Goal: Information Seeking & Learning: Learn about a topic

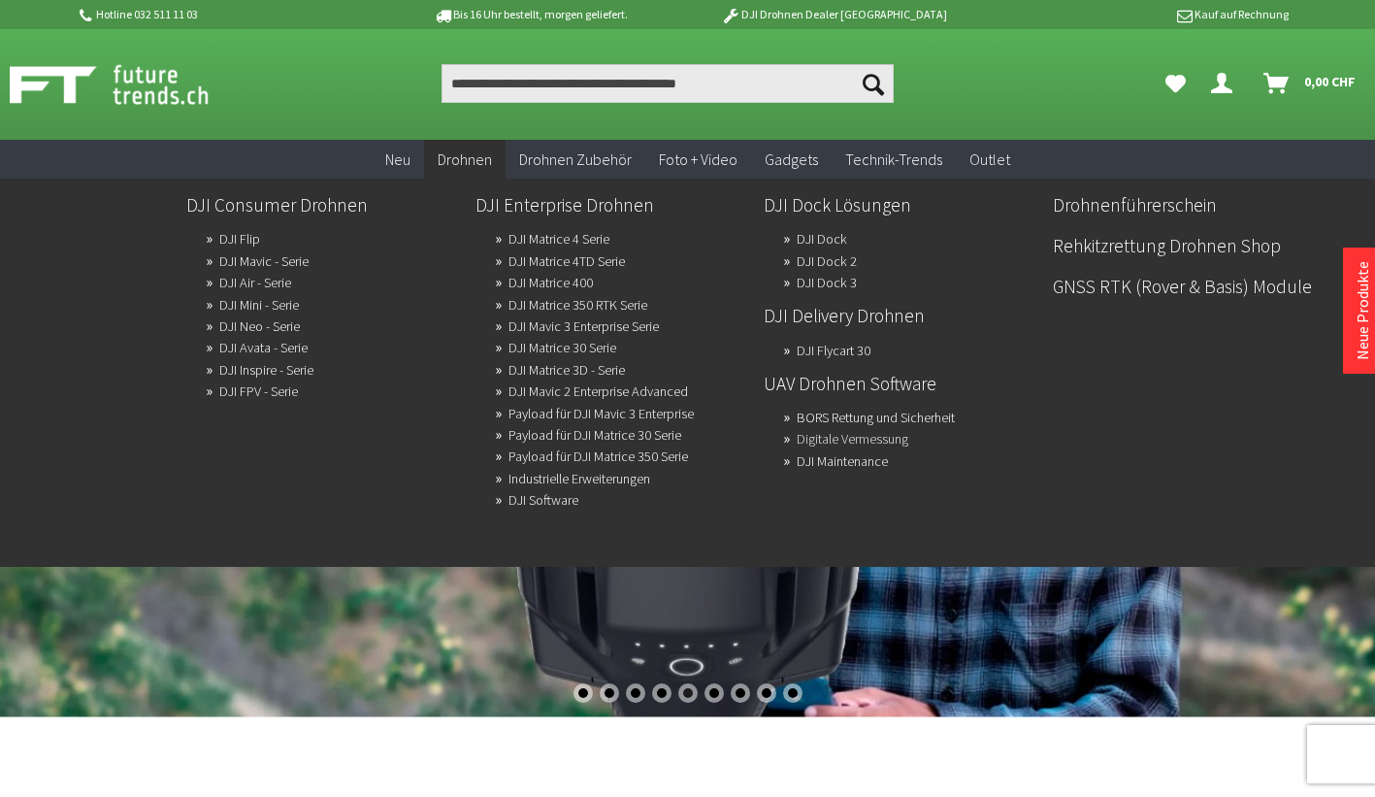
click at [887, 429] on link "Digitale Vermessung" at bounding box center [853, 438] width 112 height 27
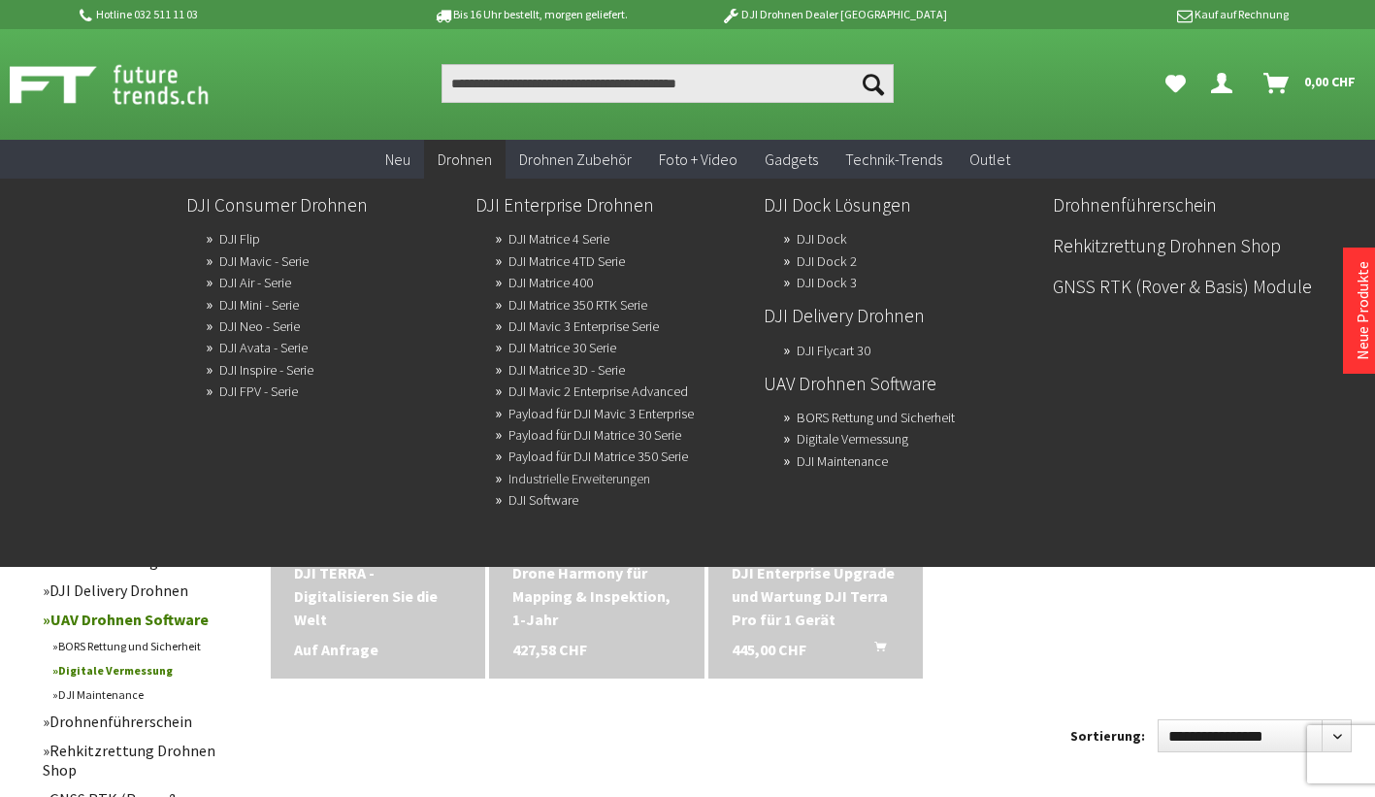
drag, startPoint x: 538, startPoint y: 475, endPoint x: 518, endPoint y: 470, distance: 20.0
click at [518, 470] on link "Industrielle Erweiterungen" at bounding box center [580, 478] width 142 height 27
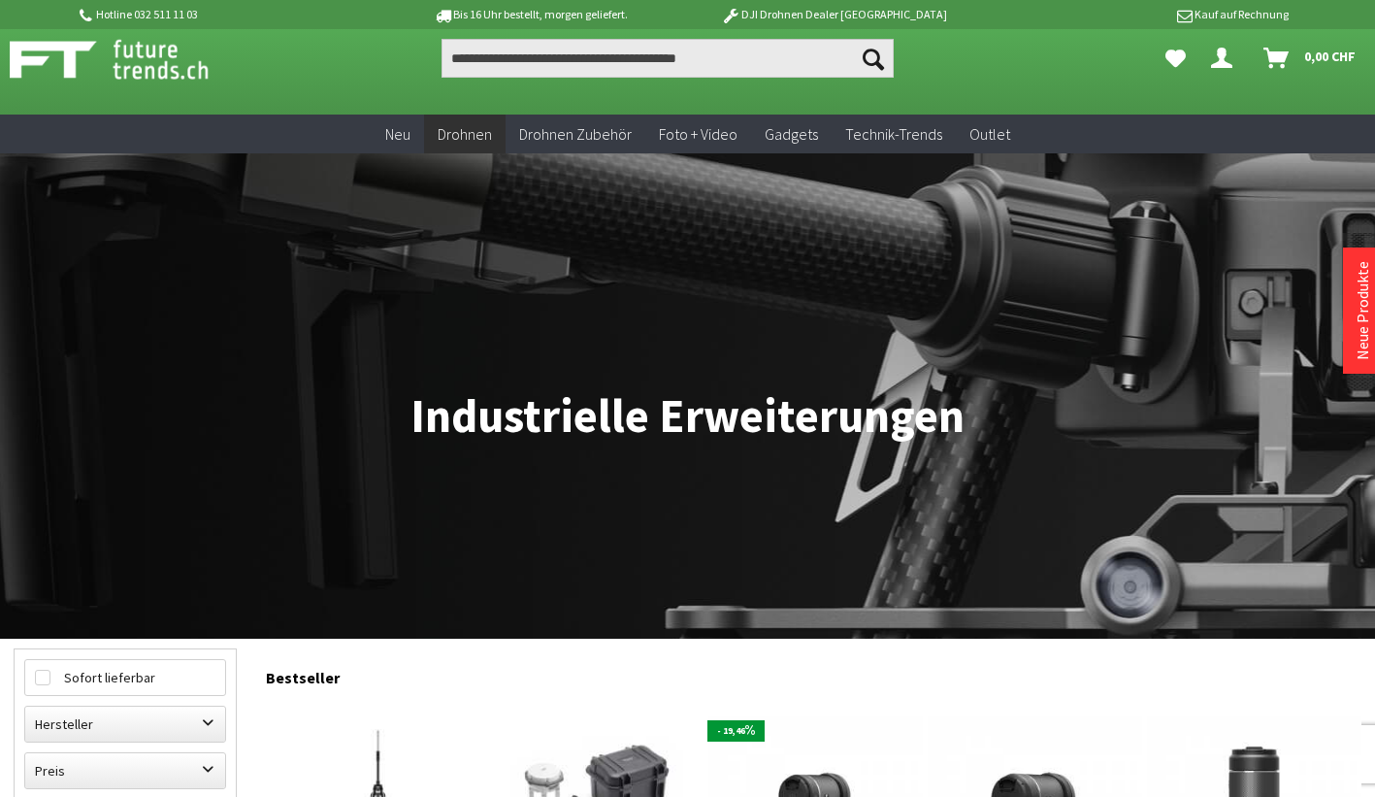
scroll to position [13, 0]
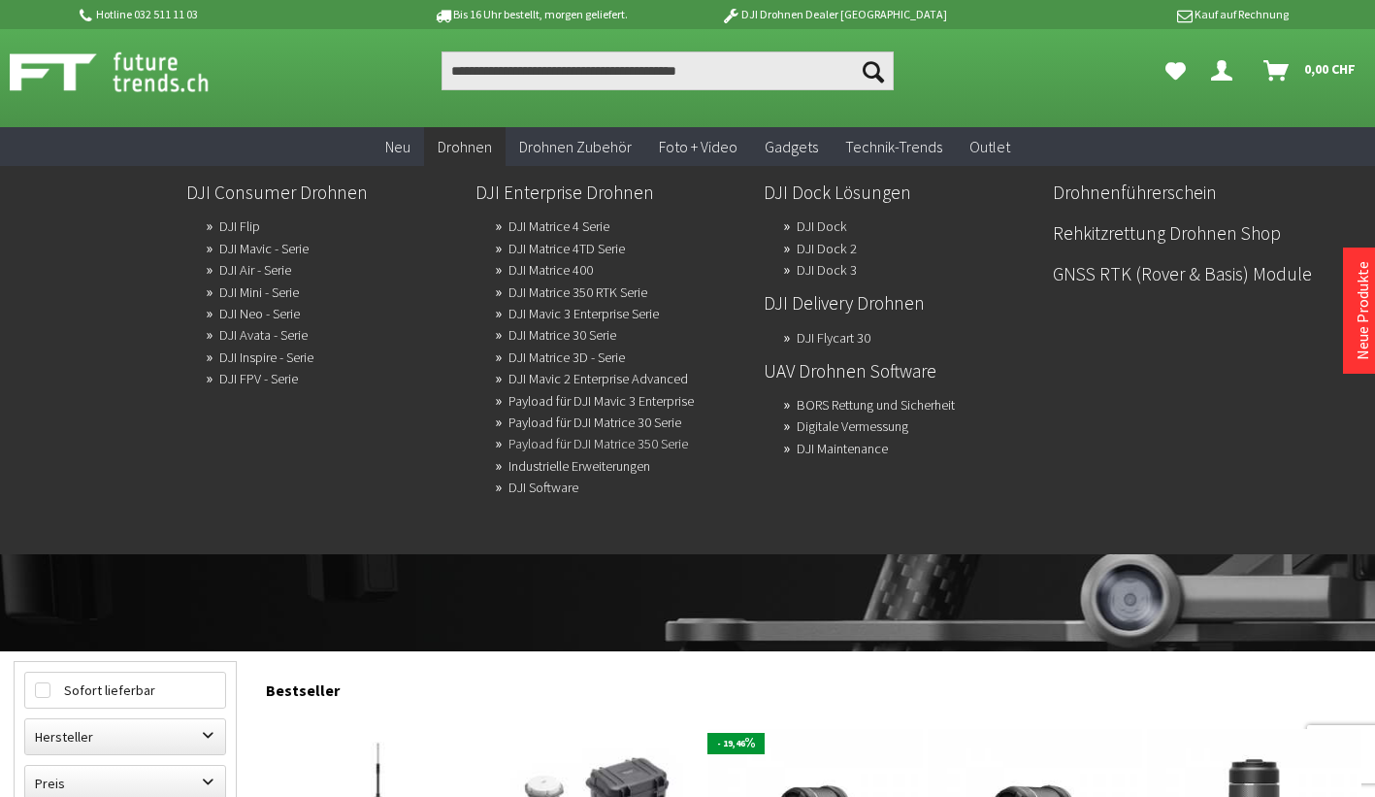
click at [571, 438] on link "Payload für DJI Matrice 350 Serie" at bounding box center [599, 443] width 180 height 27
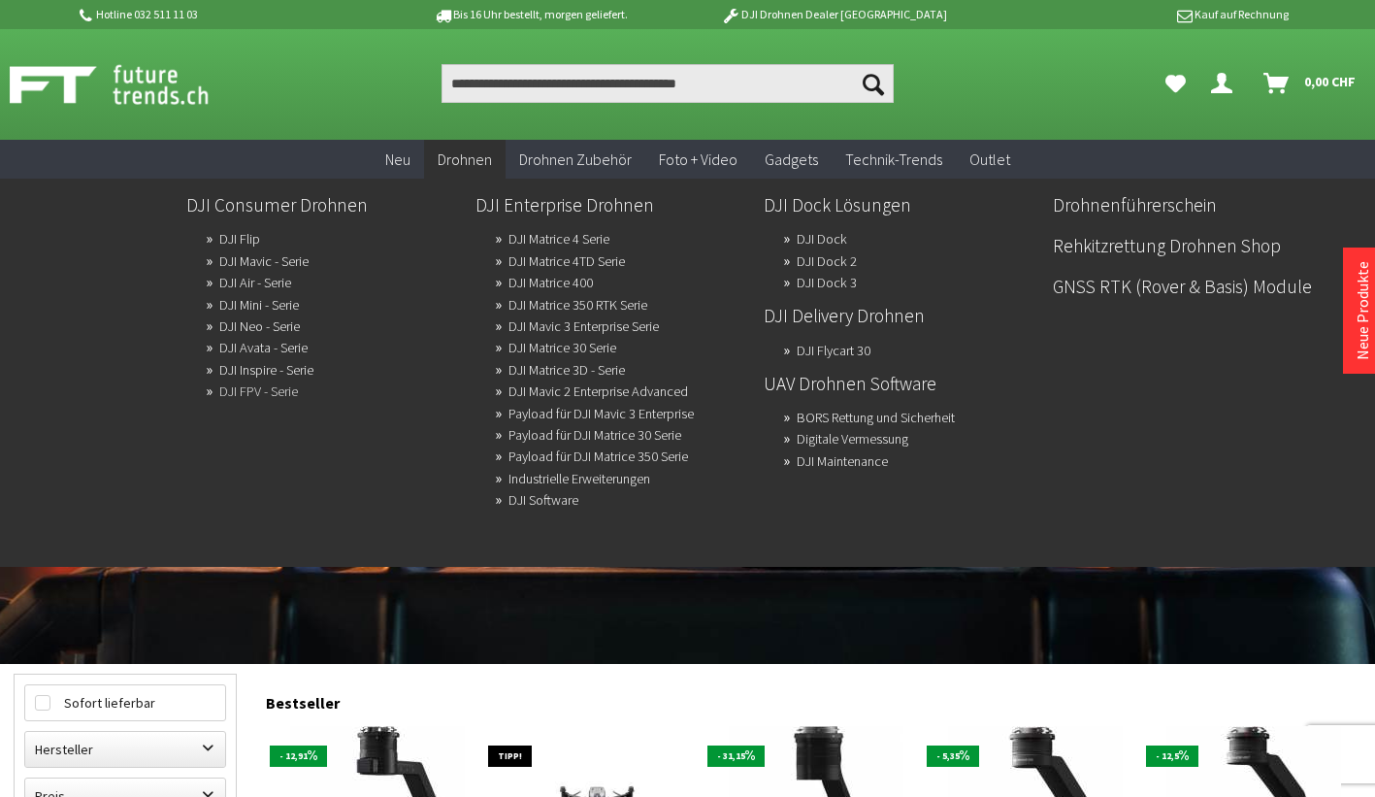
click at [250, 388] on link "DJI FPV - Serie" at bounding box center [258, 391] width 79 height 27
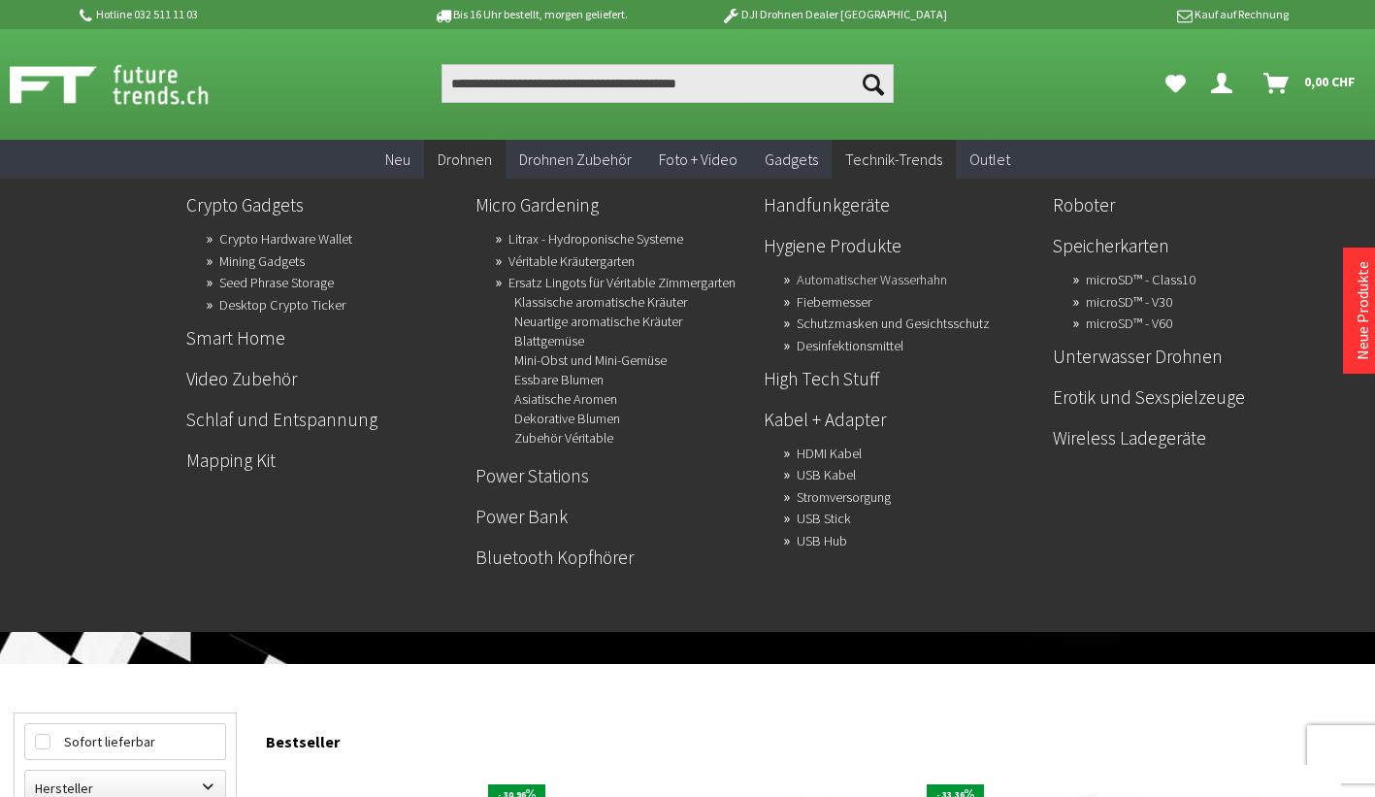
click at [863, 273] on link "Automatischer Wasserhahn" at bounding box center [872, 279] width 150 height 27
click at [1143, 396] on link "Erotik und Sexspielzeuge" at bounding box center [1190, 397] width 274 height 33
click at [1052, 375] on ul "Crypto Gadgets Crypto Hardware Wallet Mining Gadgets Seed Phrase Storage Deskto…" at bounding box center [757, 380] width 1160 height 403
click at [234, 456] on link "Mapping Kit" at bounding box center [323, 460] width 274 height 33
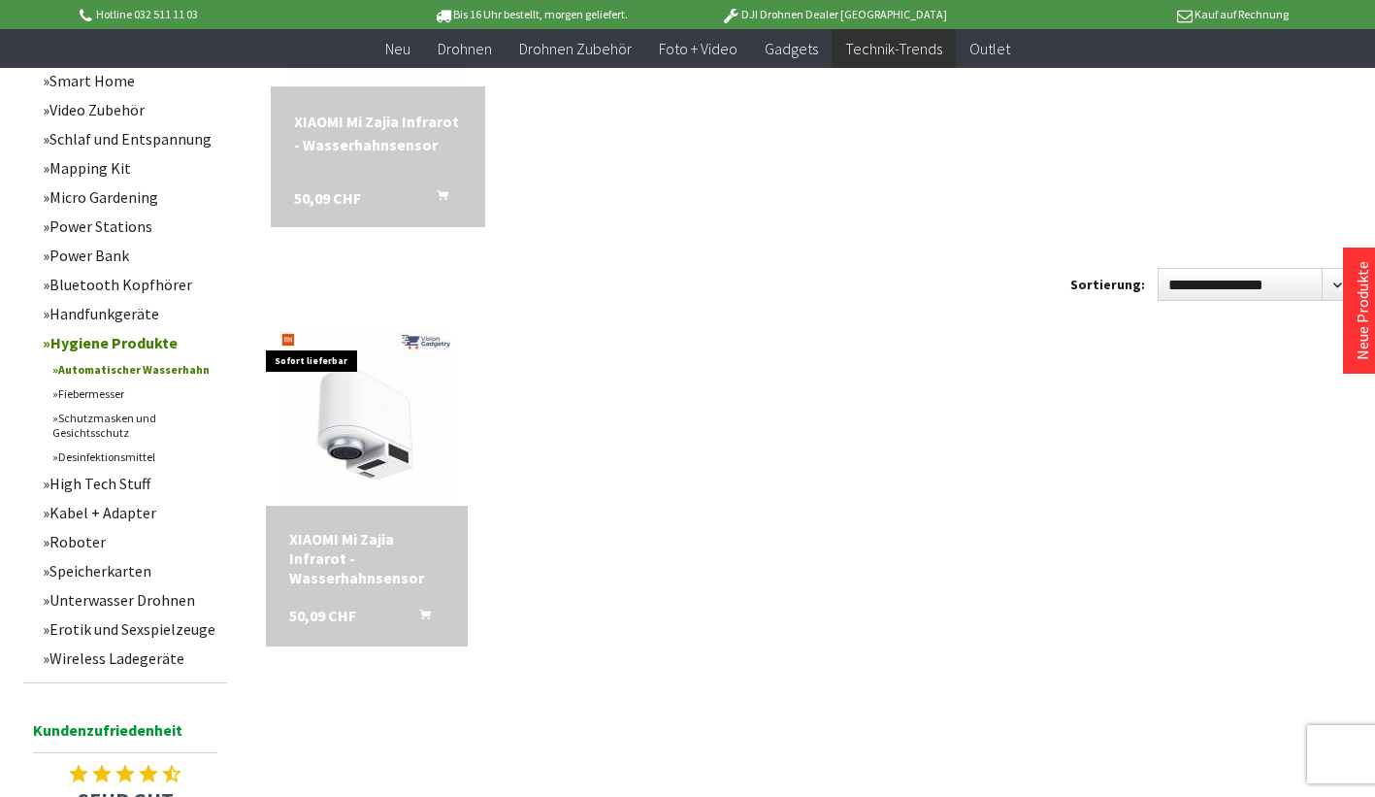
scroll to position [414, 0]
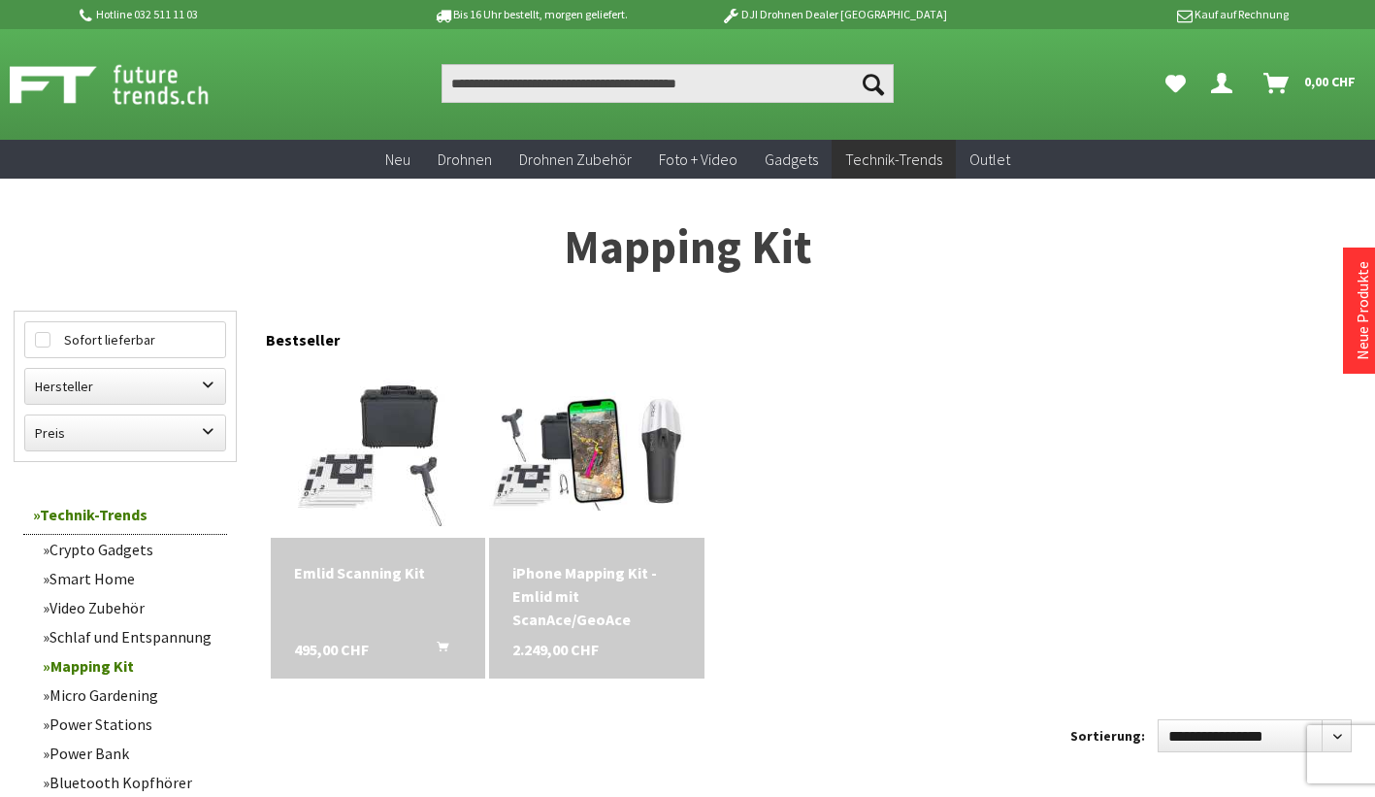
click at [595, 573] on div "iPhone Mapping Kit - Emlid mit ScanAce/GeoAce" at bounding box center [597, 596] width 168 height 70
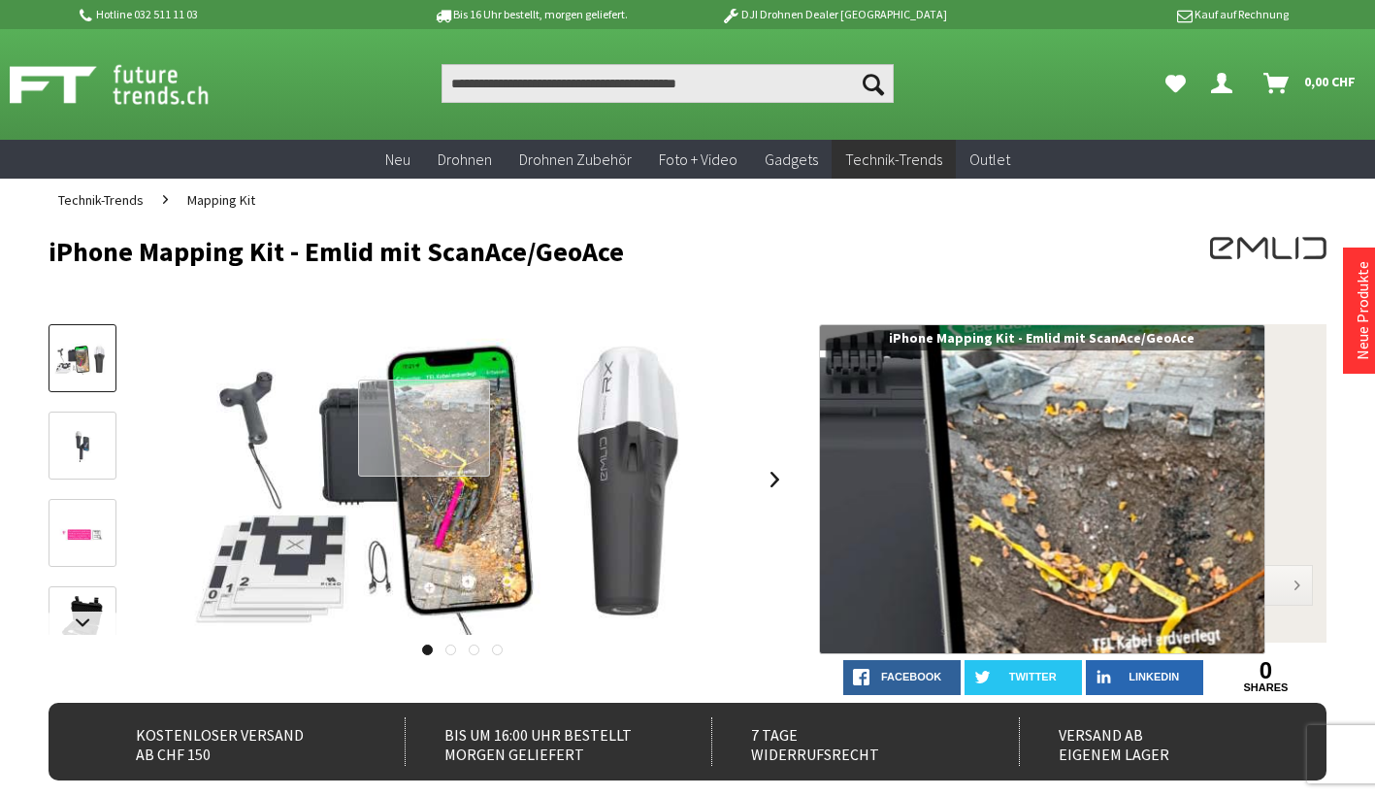
click at [424, 428] on div at bounding box center [424, 429] width 132 height 98
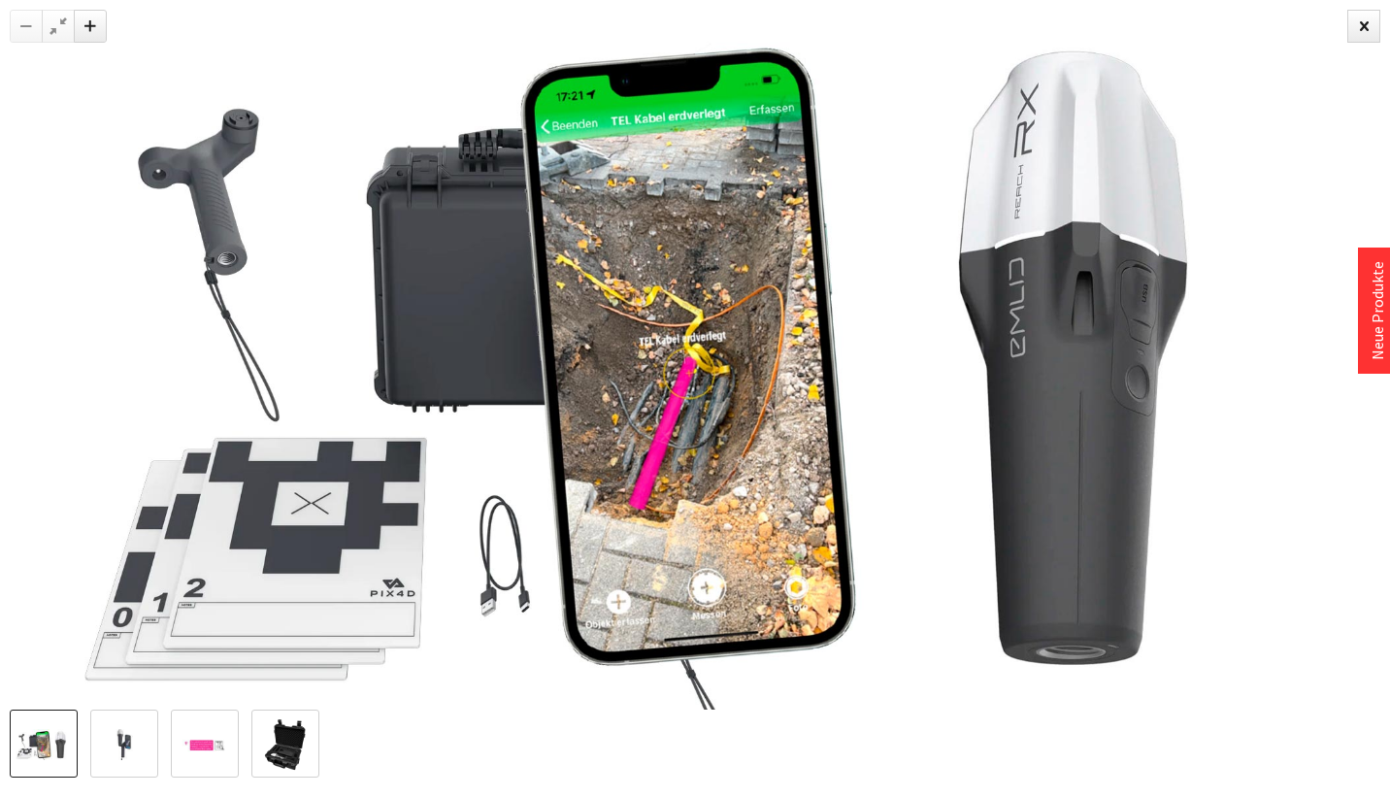
click at [120, 730] on img at bounding box center [124, 745] width 56 height 32
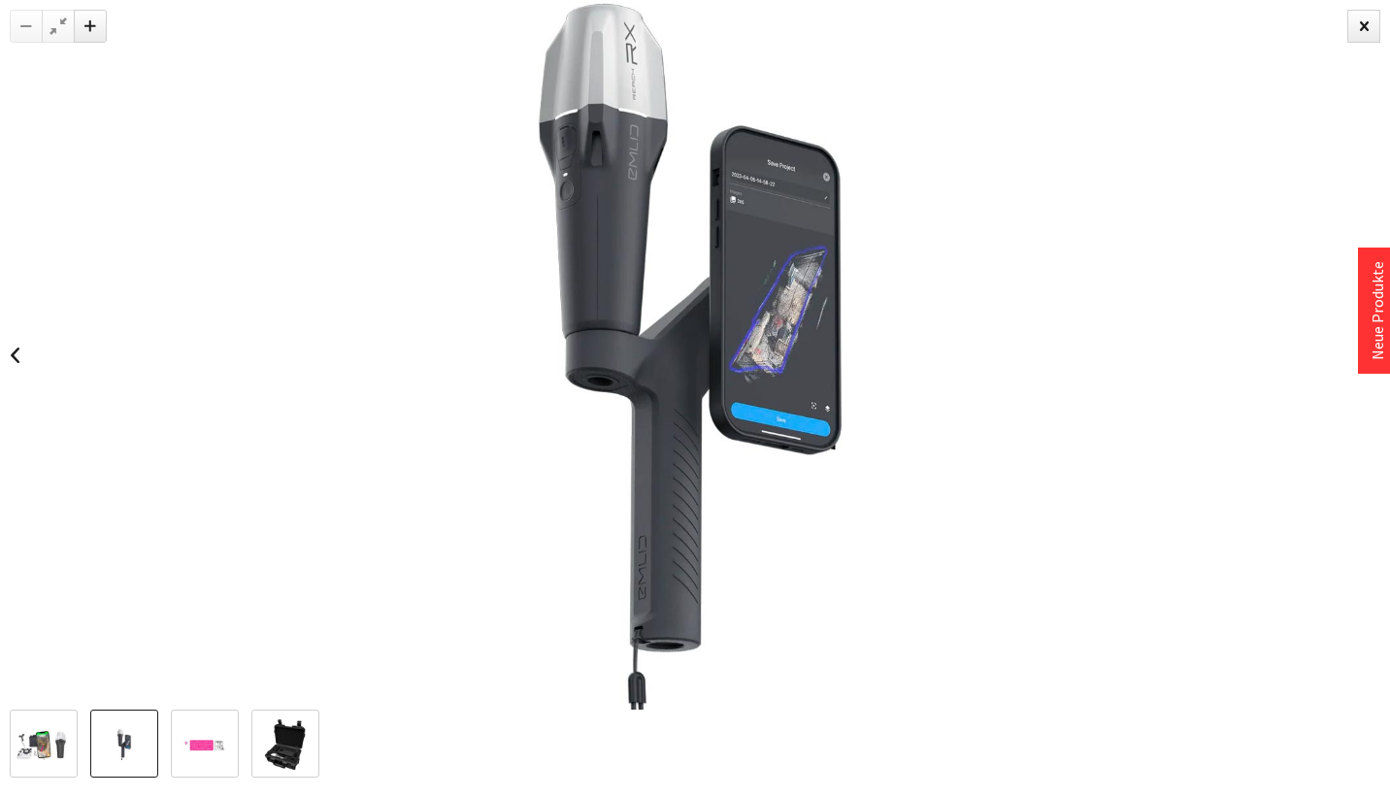
click at [193, 729] on img at bounding box center [205, 745] width 56 height 32
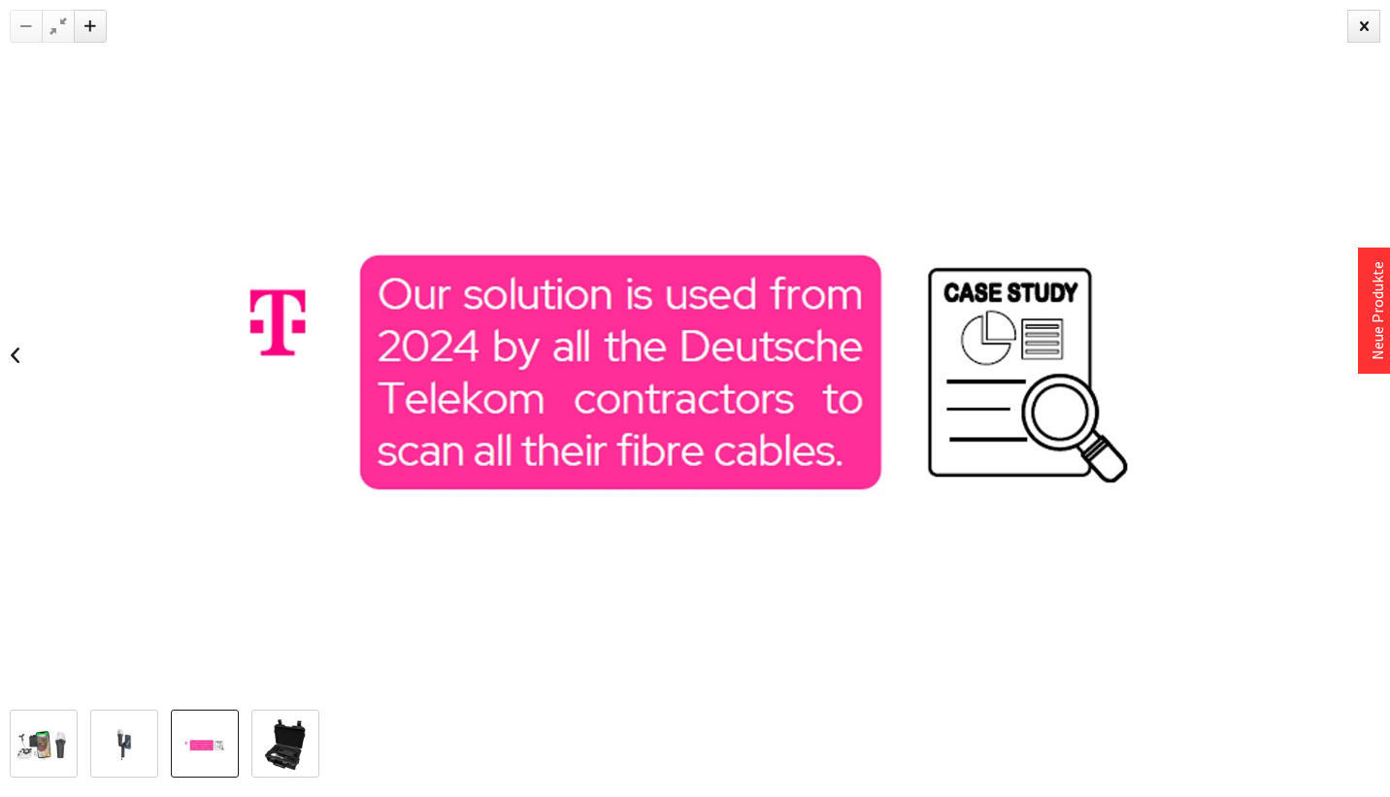
click at [259, 730] on img at bounding box center [285, 744] width 56 height 56
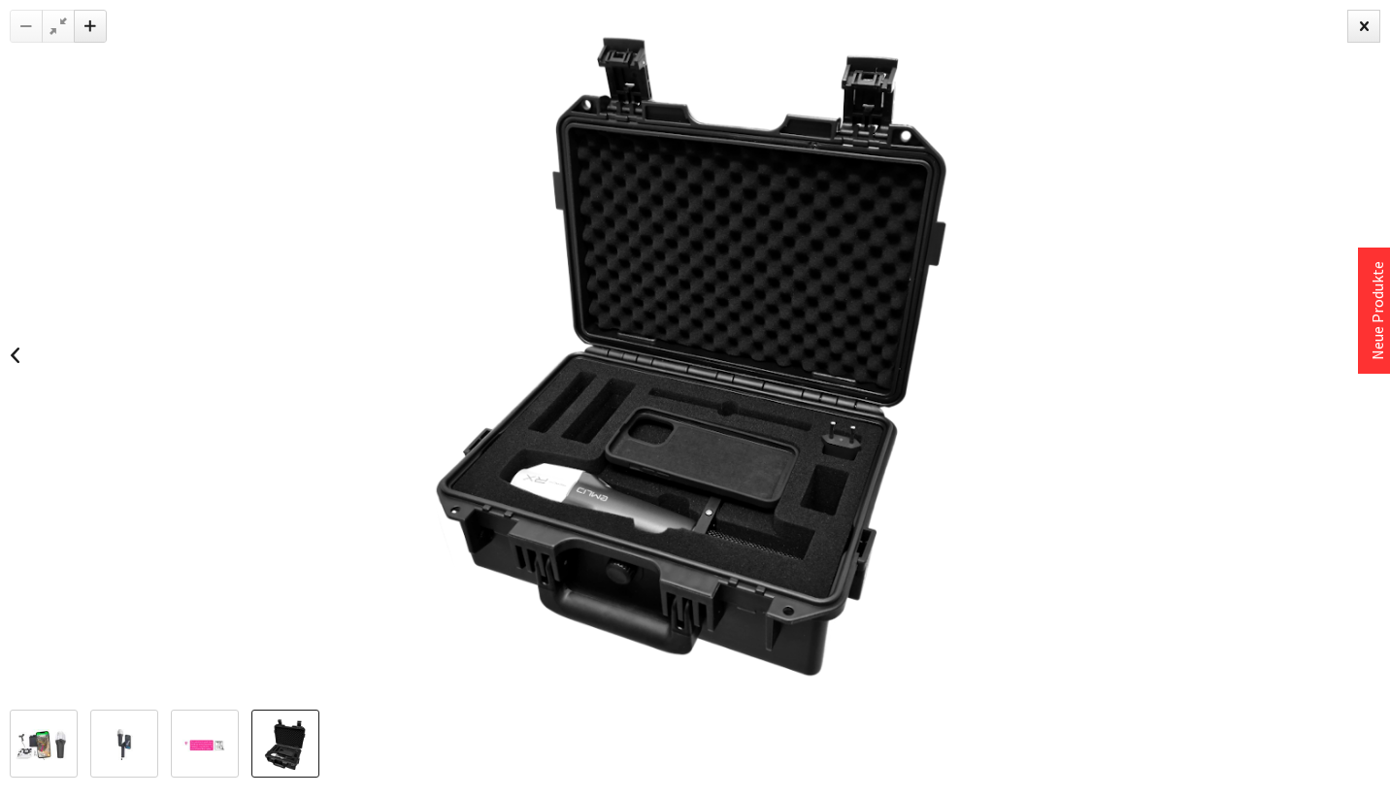
click at [19, 740] on img at bounding box center [44, 745] width 56 height 32
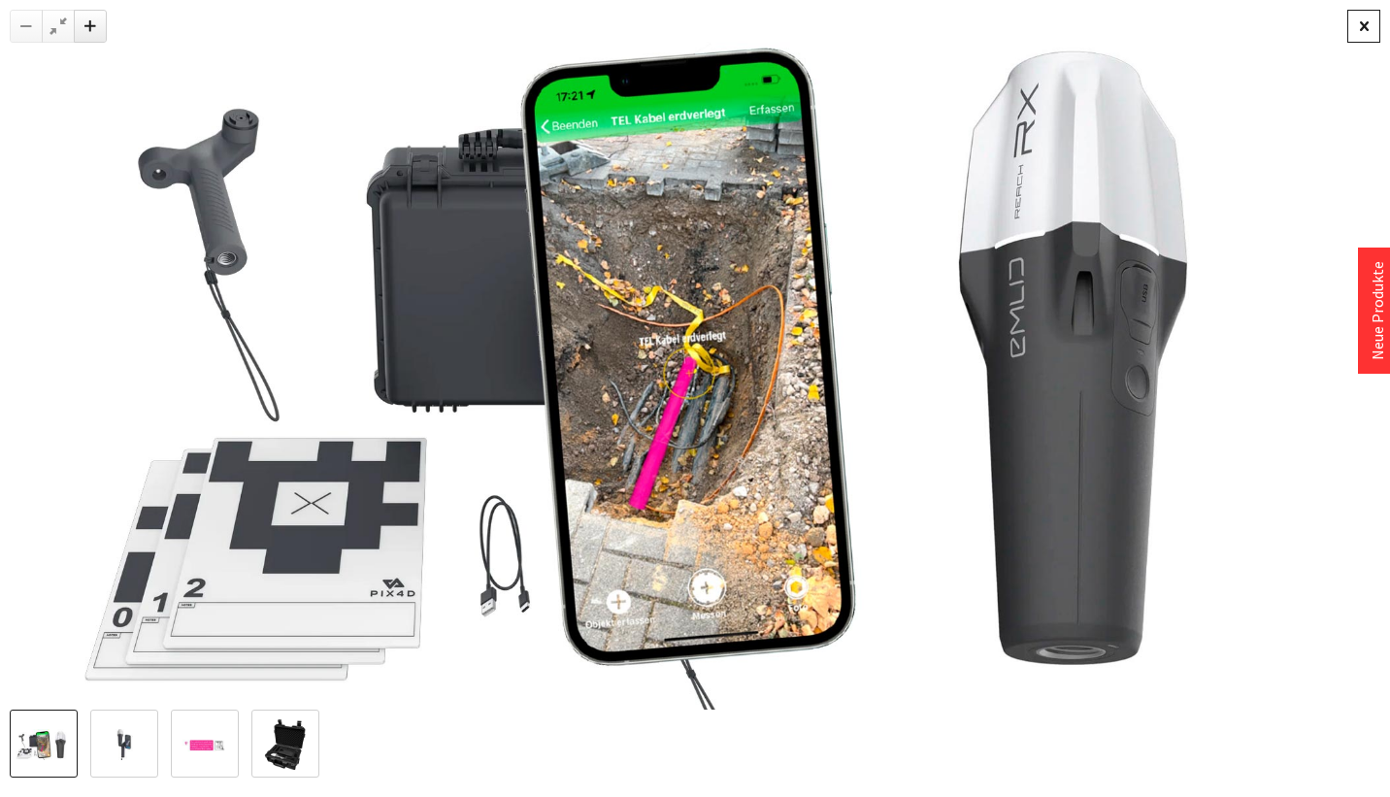
click at [1365, 30] on div at bounding box center [1363, 26] width 33 height 33
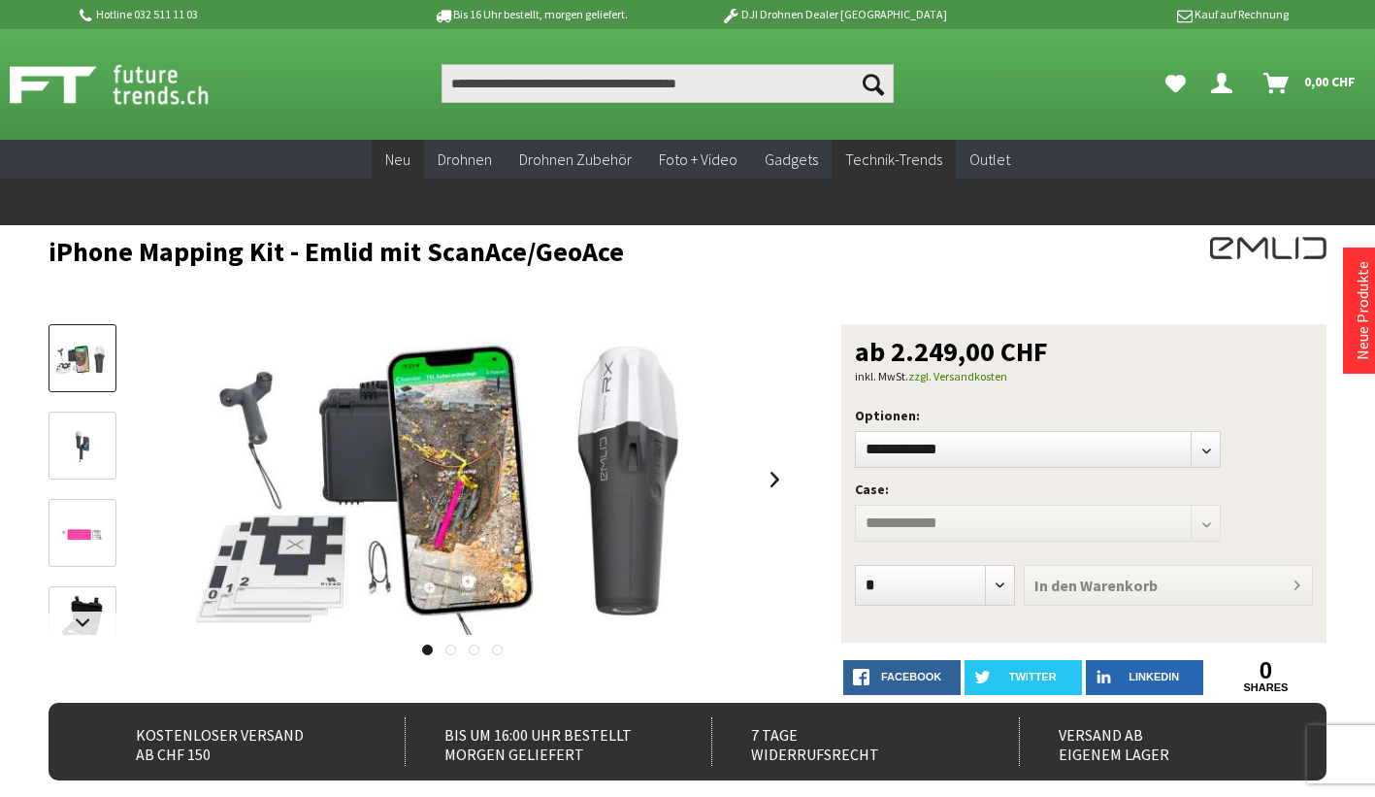
click at [400, 151] on span "Neu" at bounding box center [397, 158] width 25 height 19
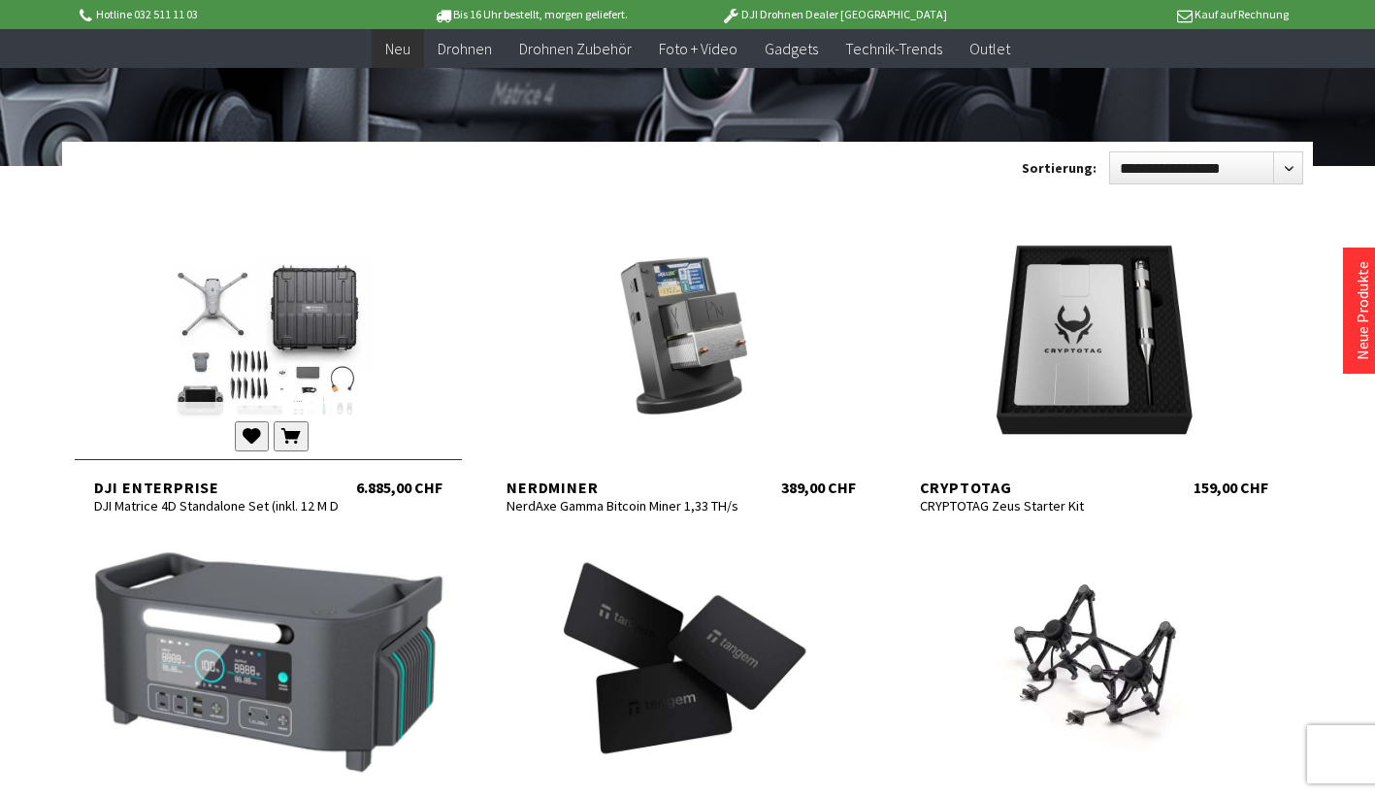
scroll to position [211, 0]
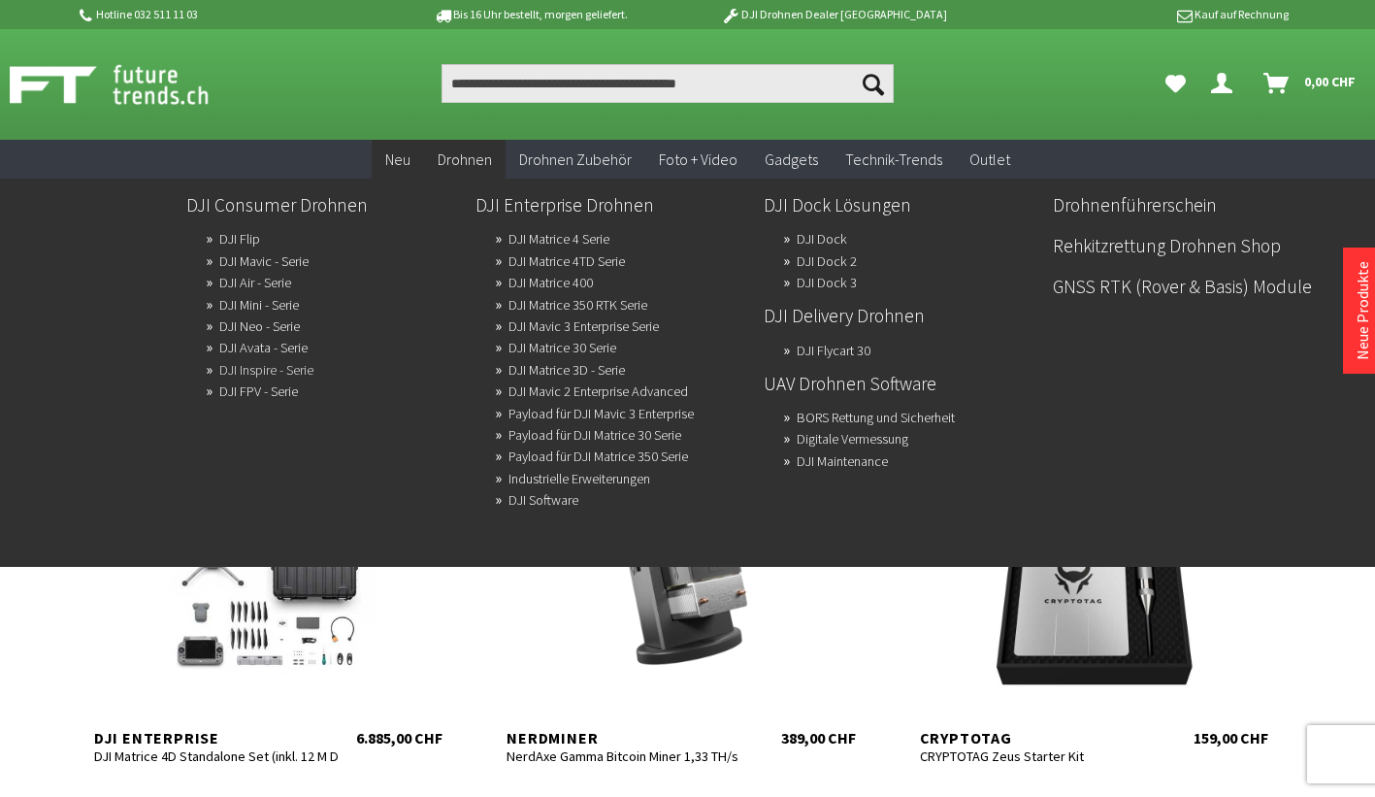
click at [259, 369] on link "DJI Inspire - Serie" at bounding box center [266, 369] width 94 height 27
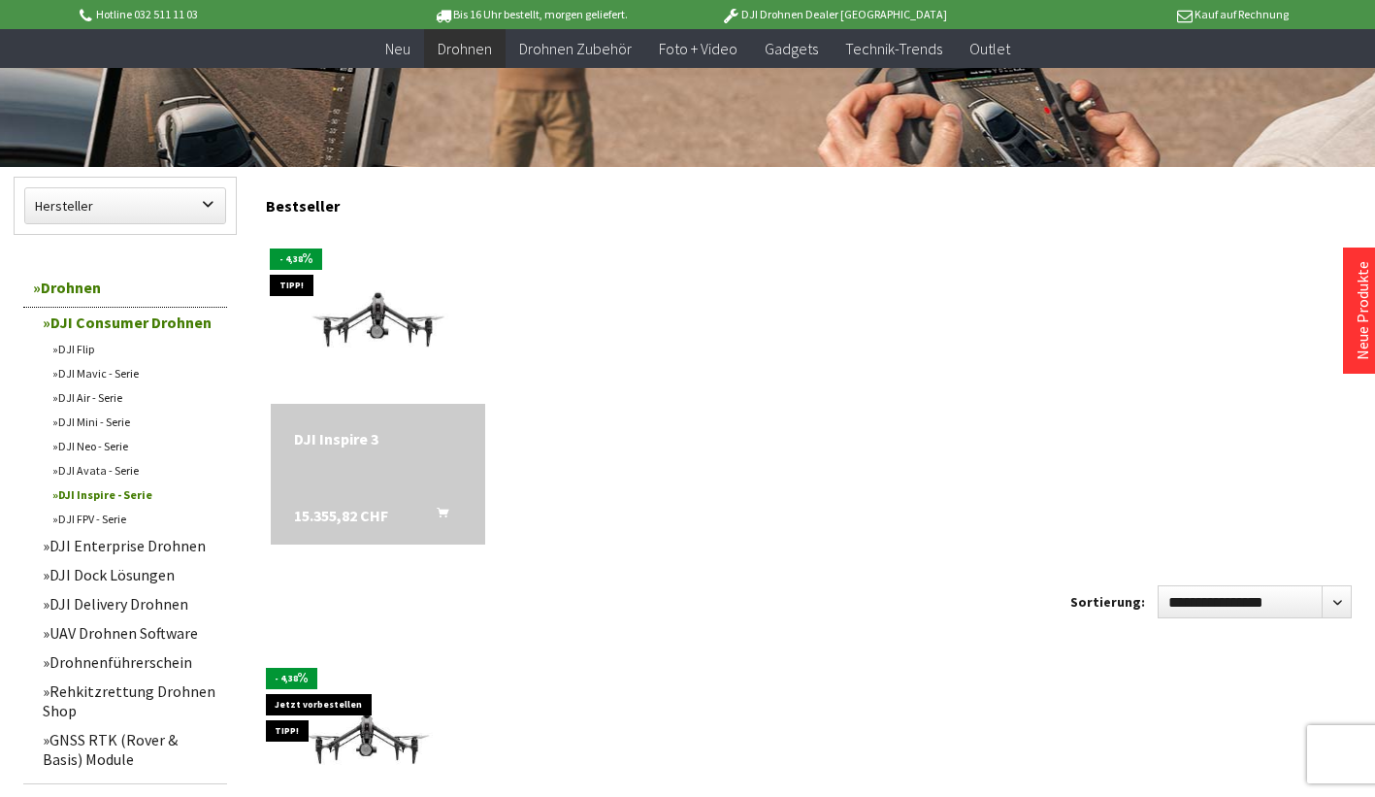
scroll to position [456, 0]
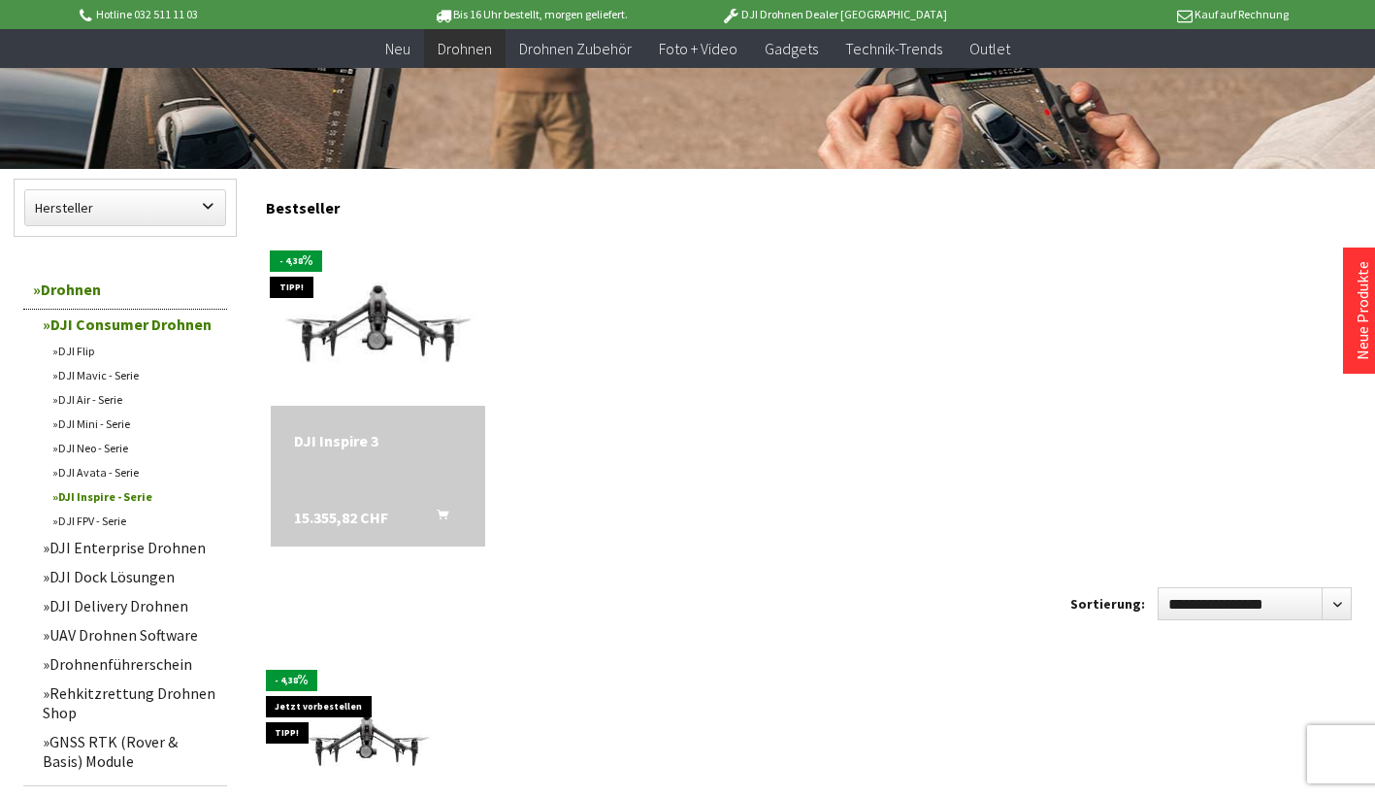
click at [358, 315] on img at bounding box center [377, 318] width 301 height 169
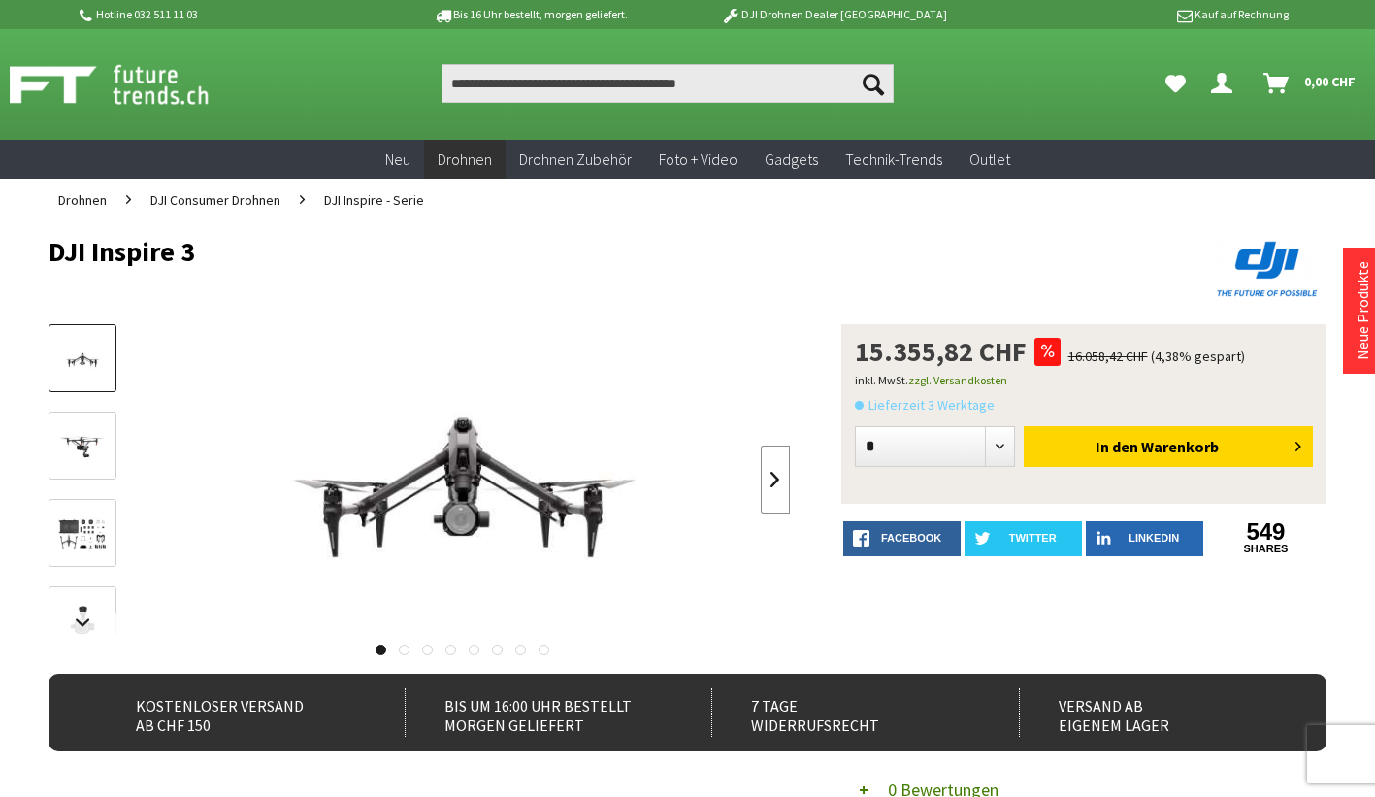
click at [780, 478] on link at bounding box center [775, 480] width 29 height 68
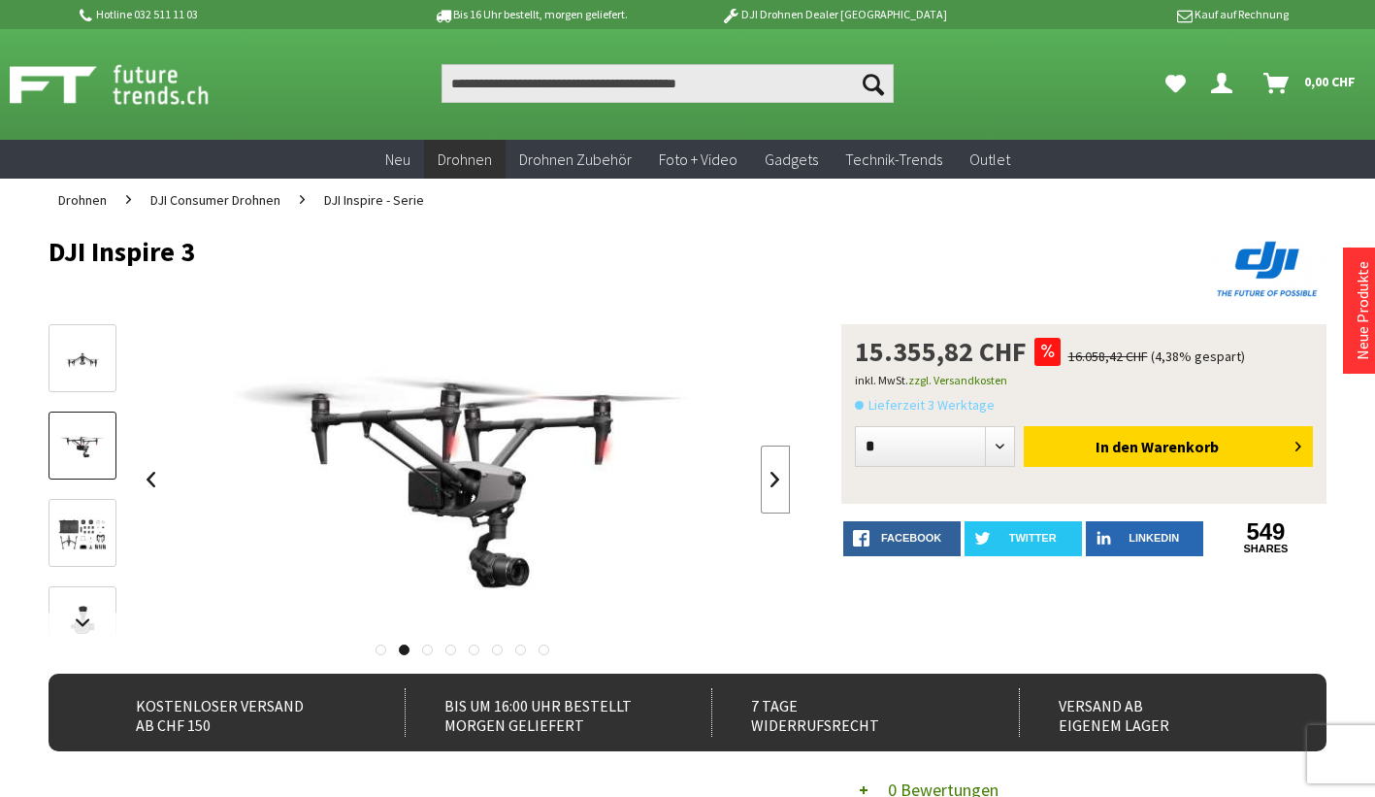
click at [780, 478] on link at bounding box center [775, 480] width 29 height 68
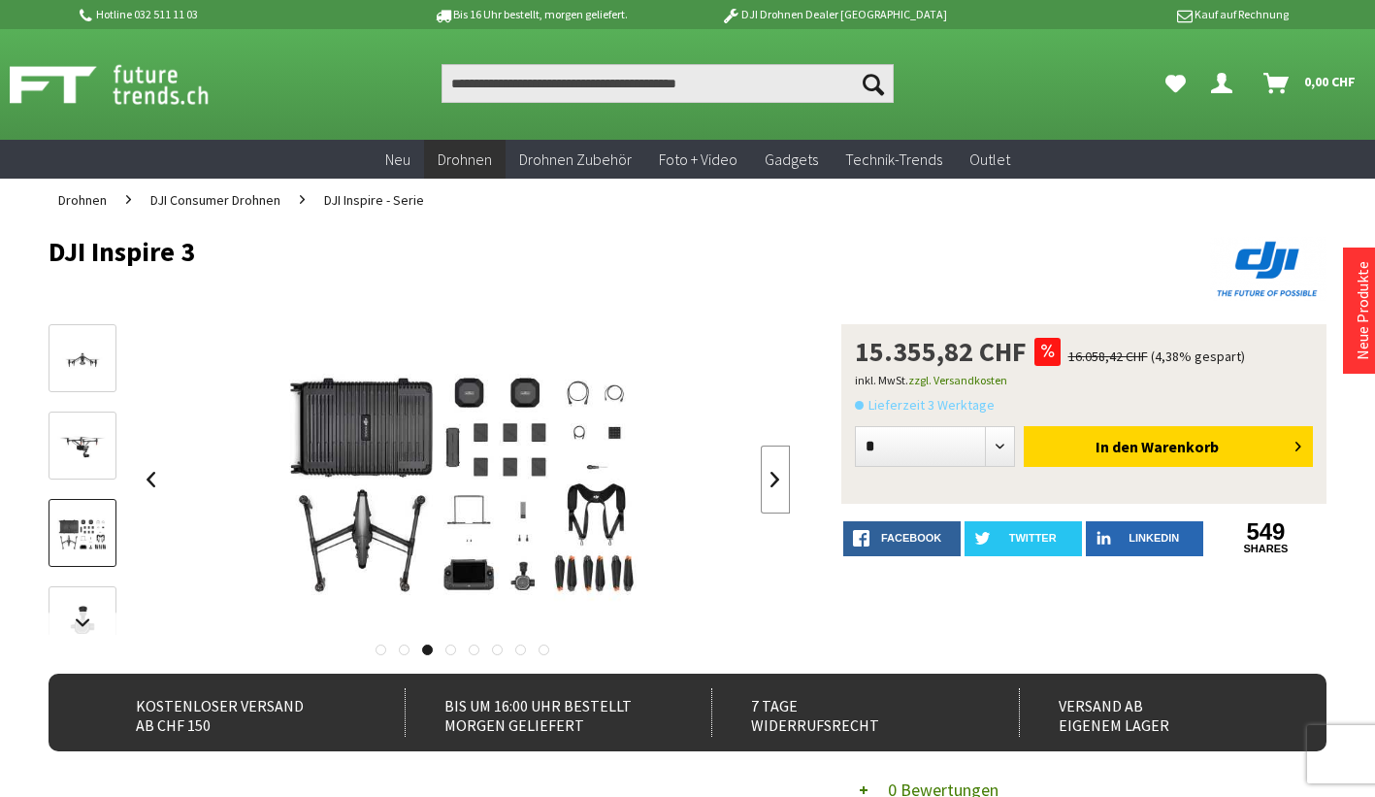
click at [780, 478] on link at bounding box center [775, 480] width 29 height 68
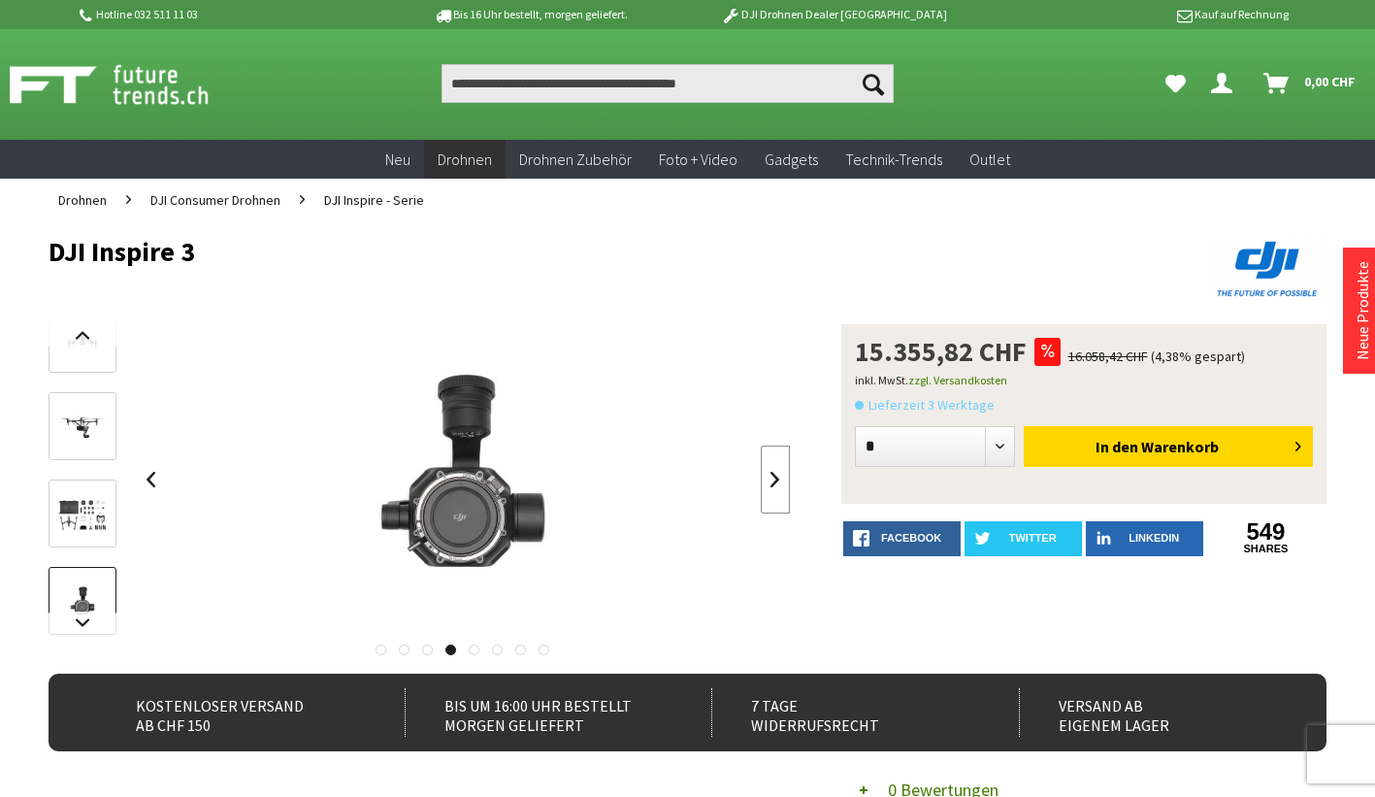
click at [780, 478] on link at bounding box center [775, 480] width 29 height 68
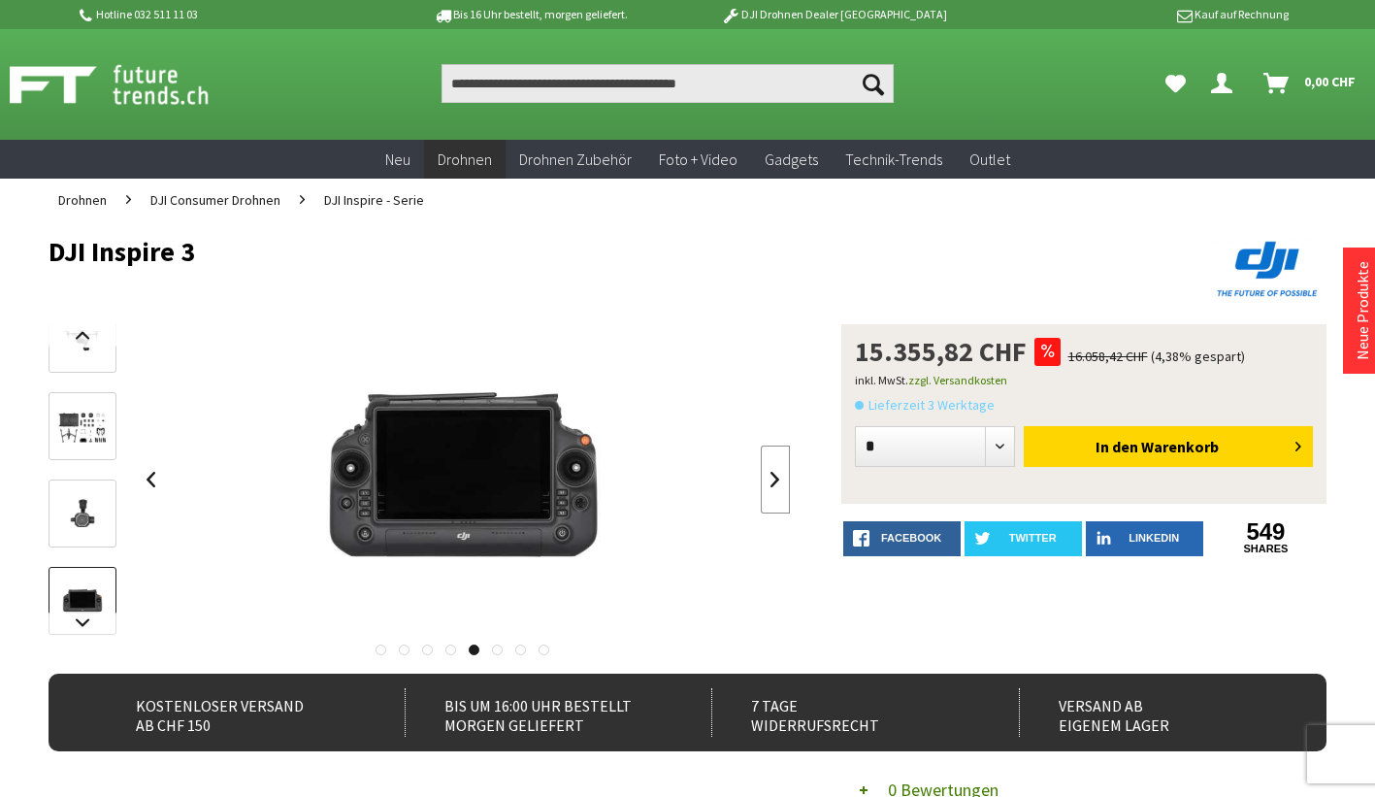
click at [780, 478] on link at bounding box center [775, 480] width 29 height 68
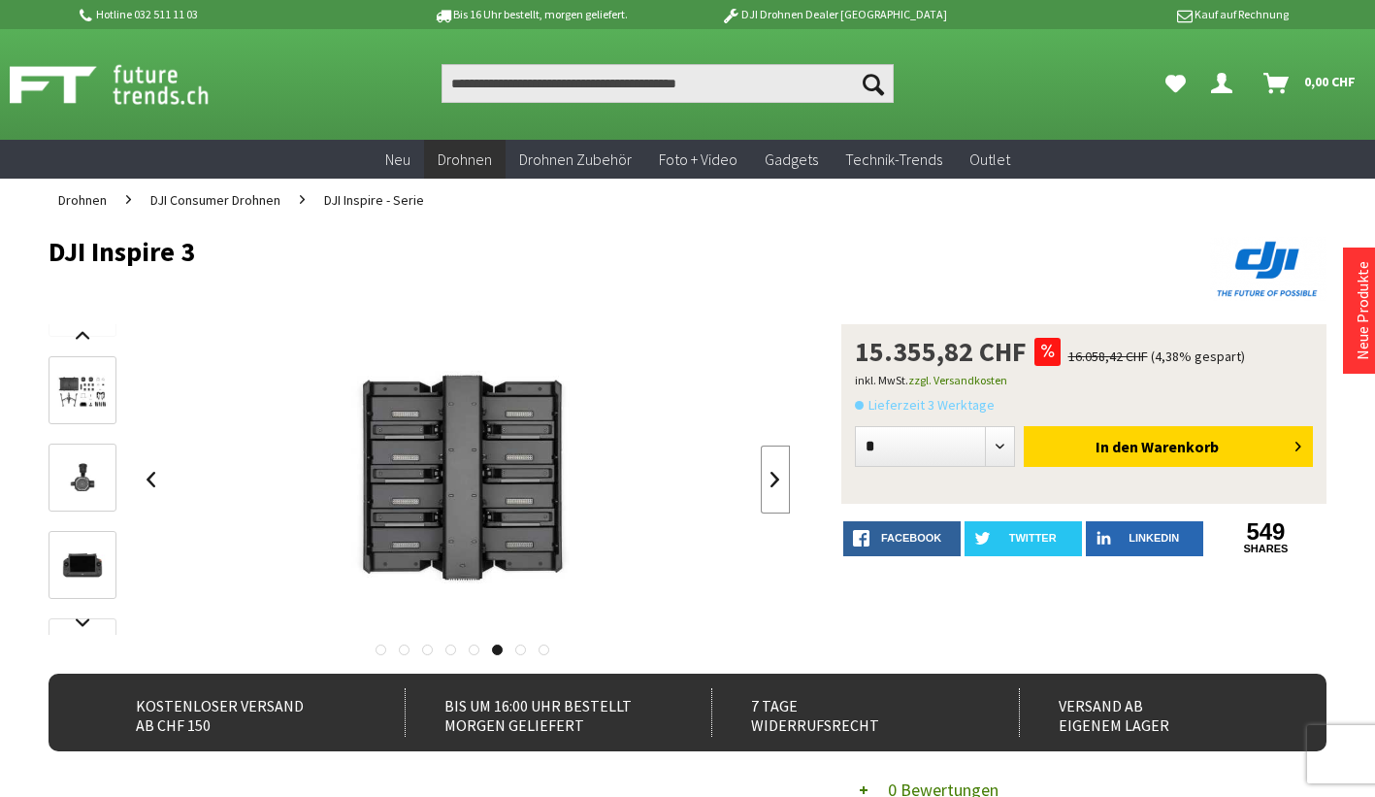
click at [780, 478] on link at bounding box center [775, 480] width 29 height 68
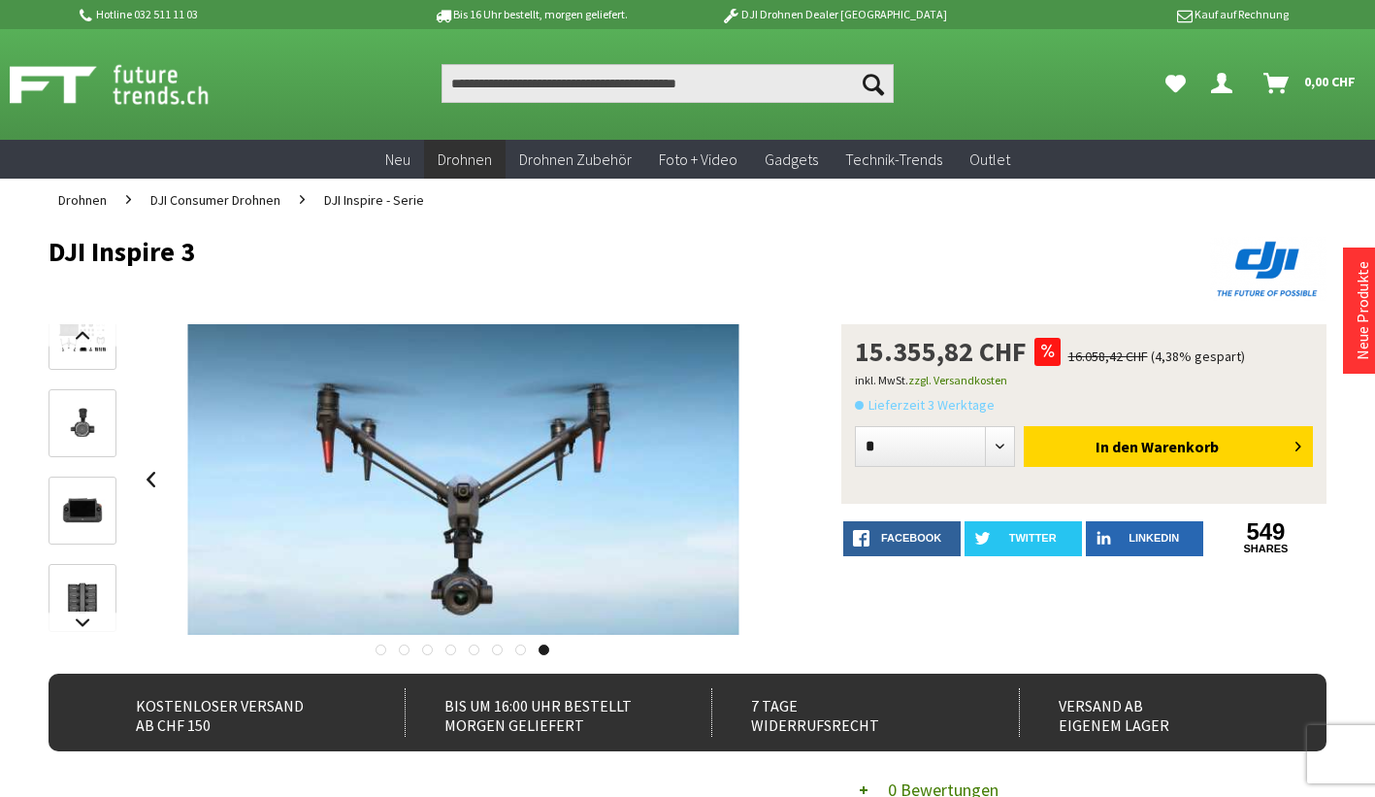
click at [739, 478] on img at bounding box center [462, 479] width 551 height 311
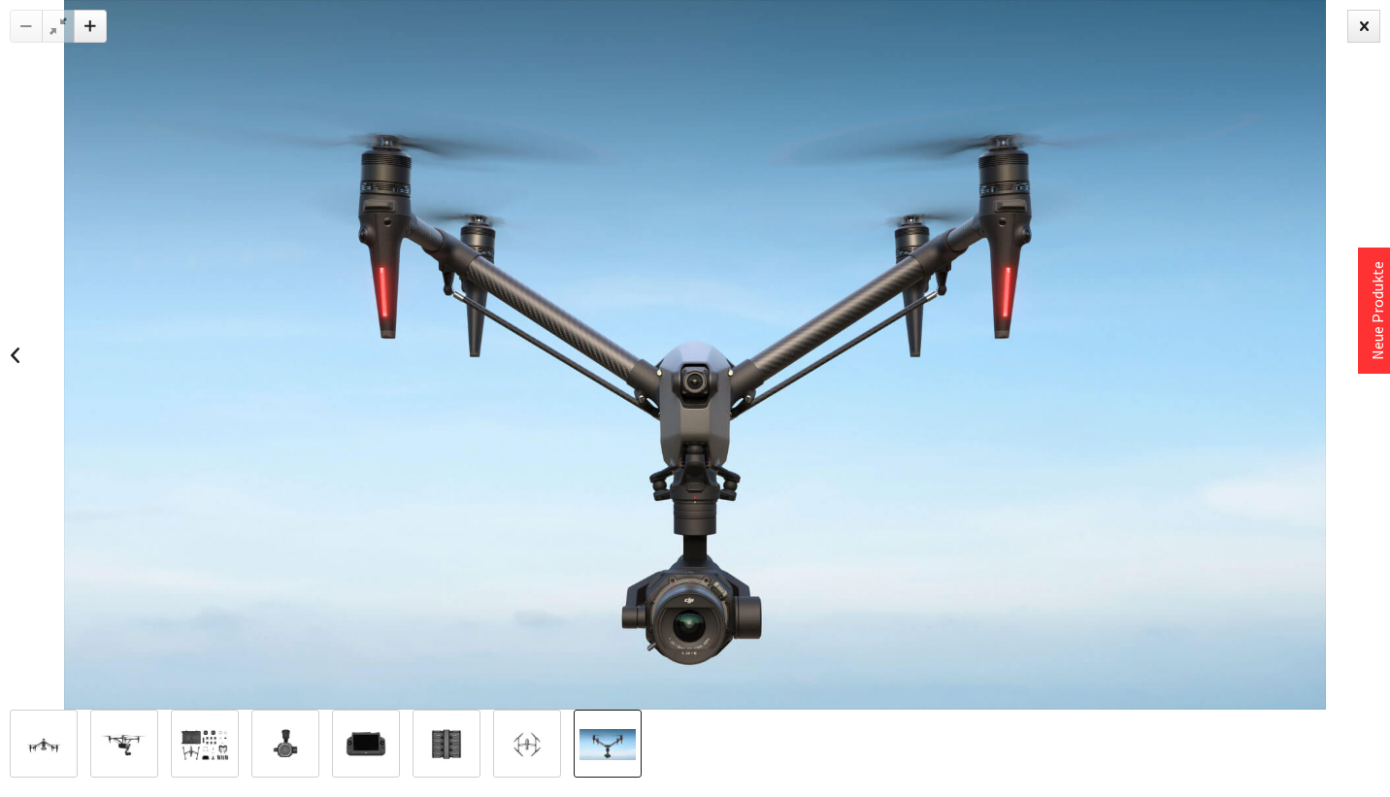
click at [780, 478] on img at bounding box center [695, 355] width 1262 height 710
click at [1356, 25] on div at bounding box center [1363, 26] width 33 height 33
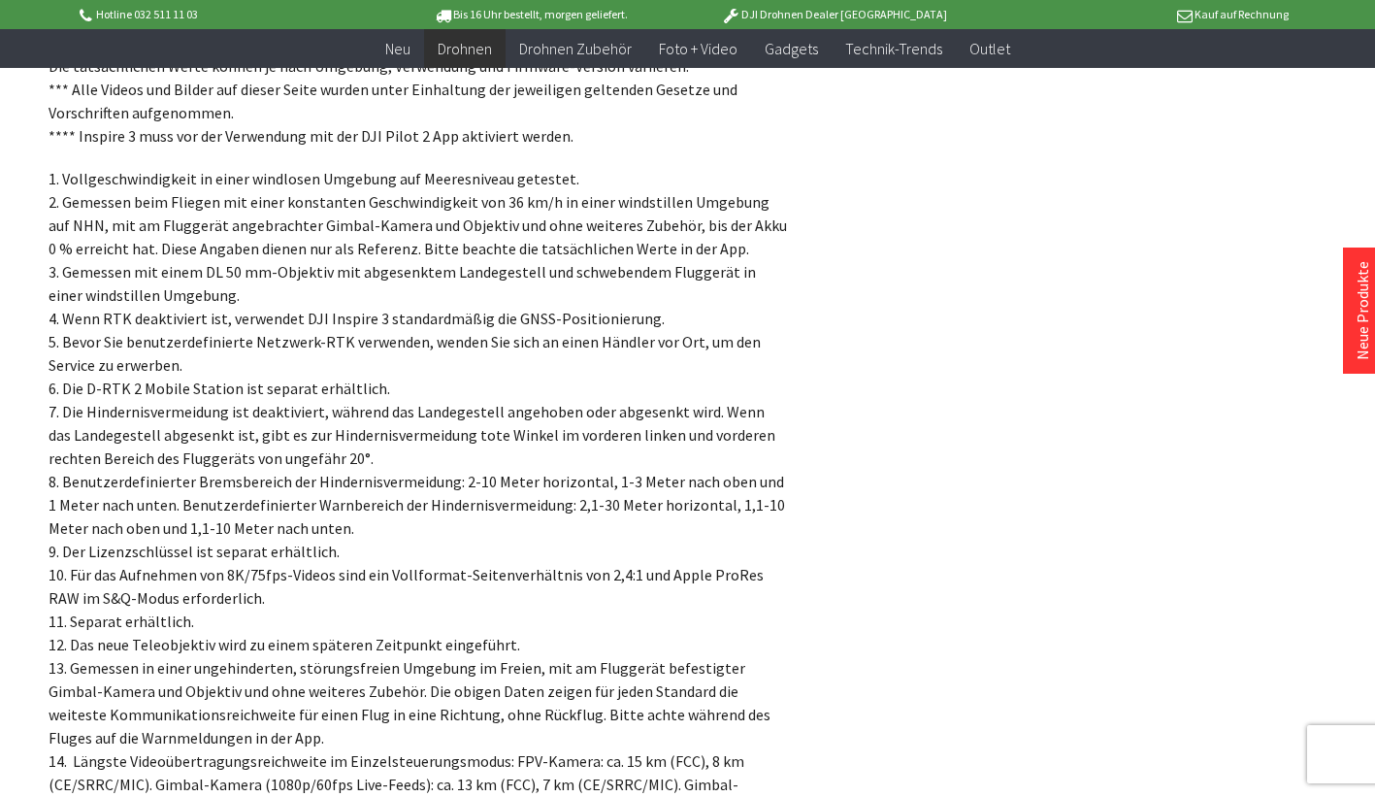
scroll to position [15440, 0]
